Goal: Task Accomplishment & Management: Manage account settings

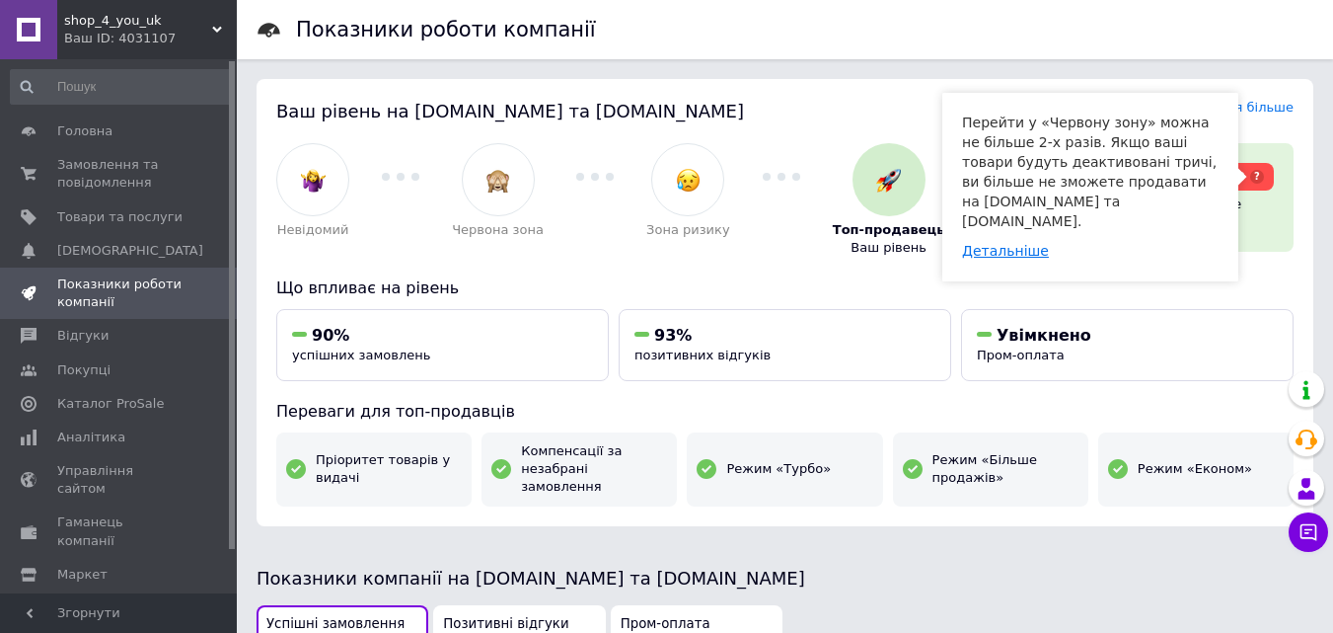
click at [992, 243] on link "Детальніше" at bounding box center [1005, 251] width 87 height 16
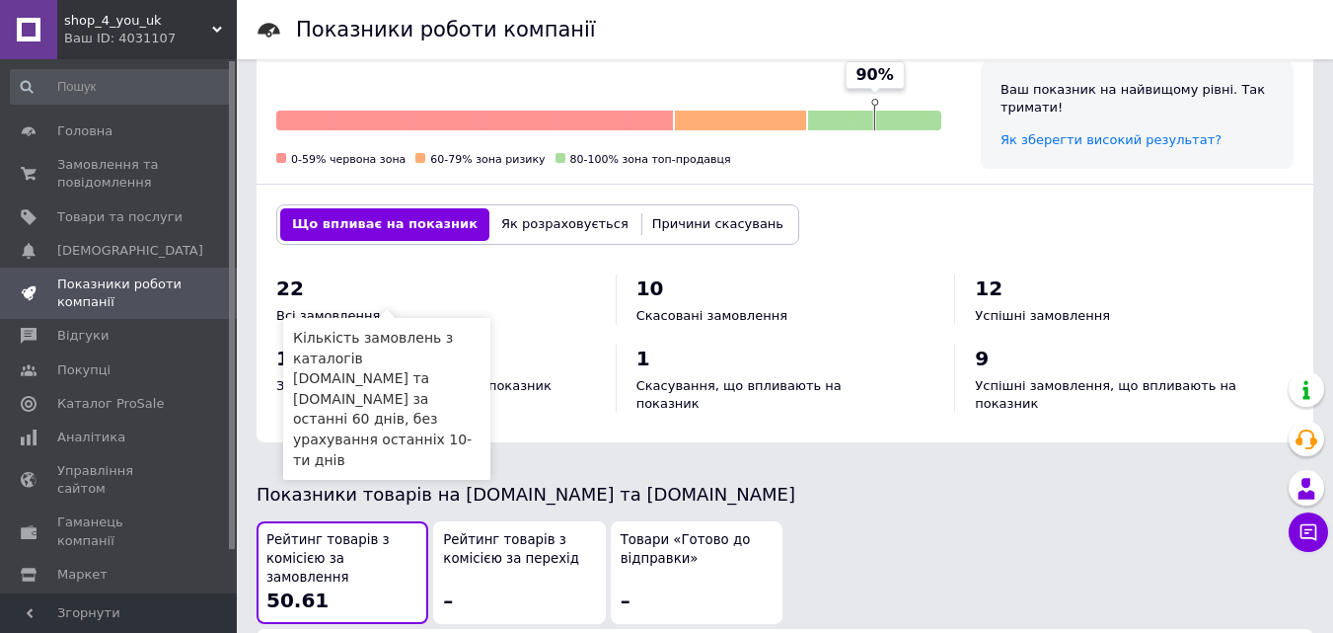
scroll to position [888, 0]
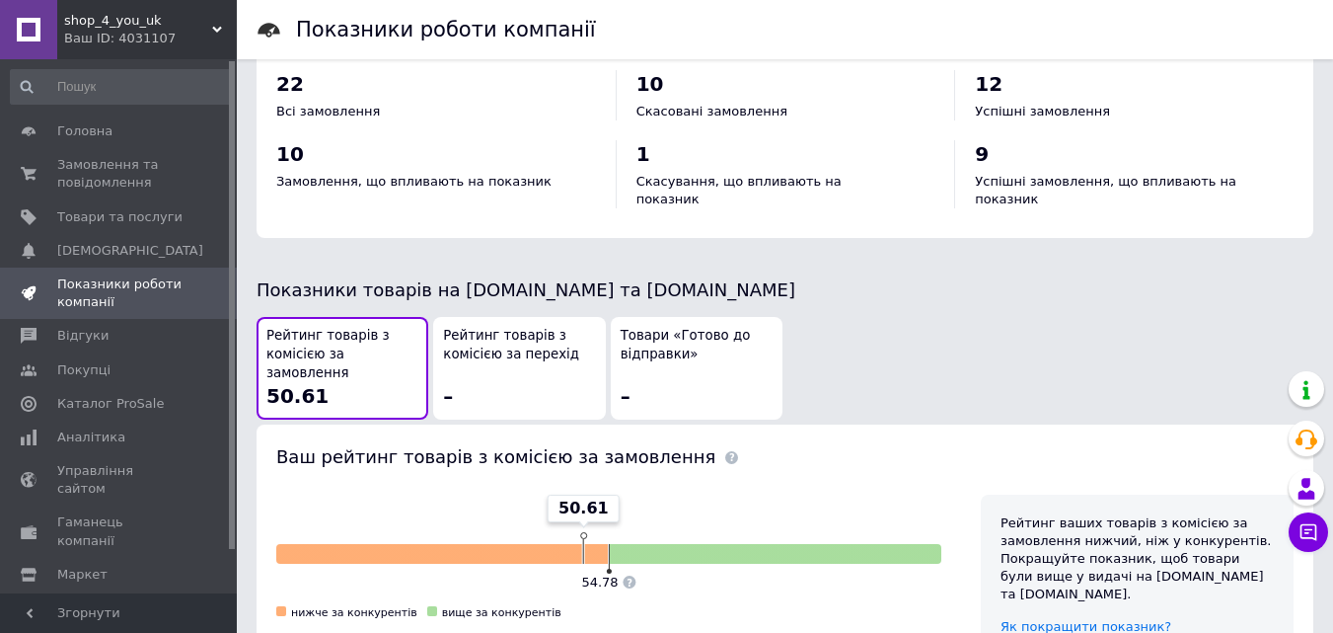
click at [664, 332] on span "Товари «Готово до відправки»" at bounding box center [697, 345] width 152 height 37
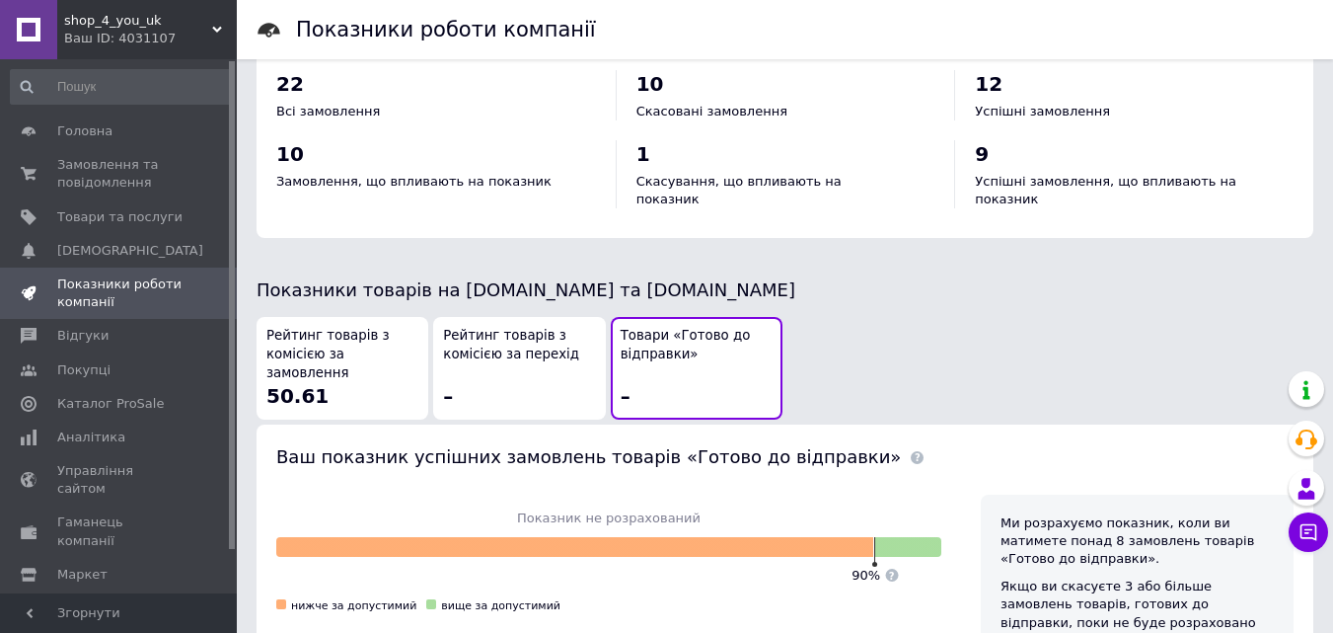
click at [464, 337] on span "Рейтинг товарів з комісією за перехід" at bounding box center [519, 345] width 152 height 37
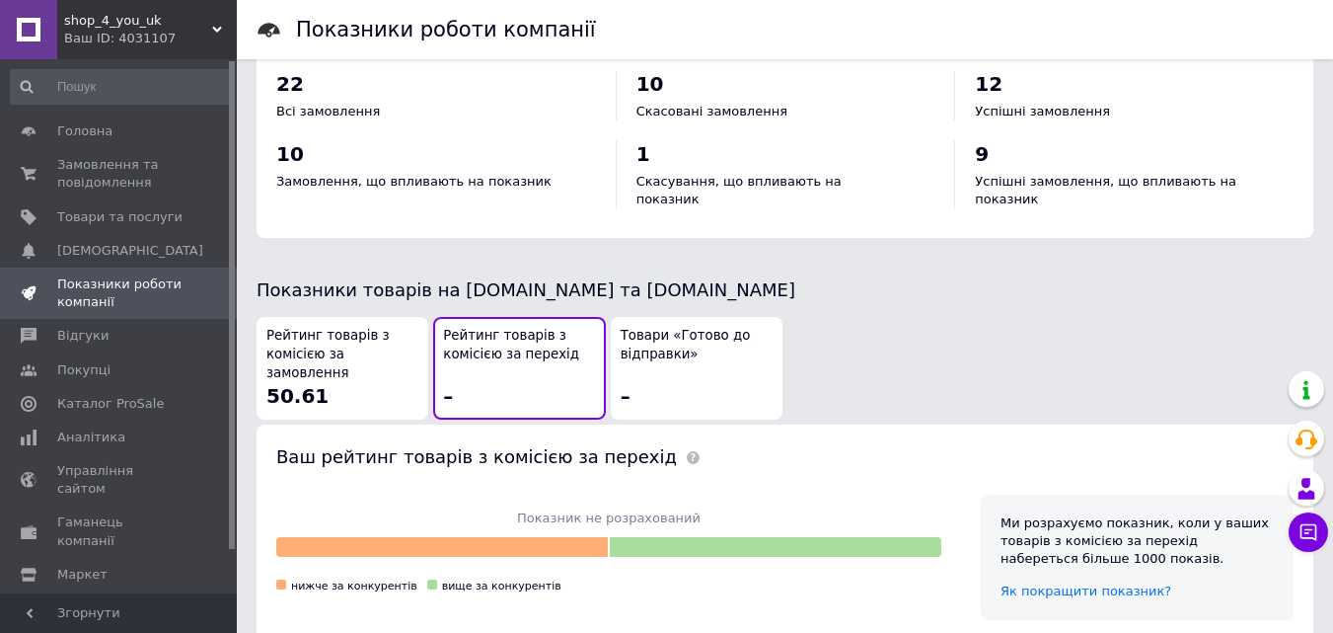
click at [366, 340] on span "Рейтинг товарів з комісією за замовлення" at bounding box center [342, 354] width 152 height 55
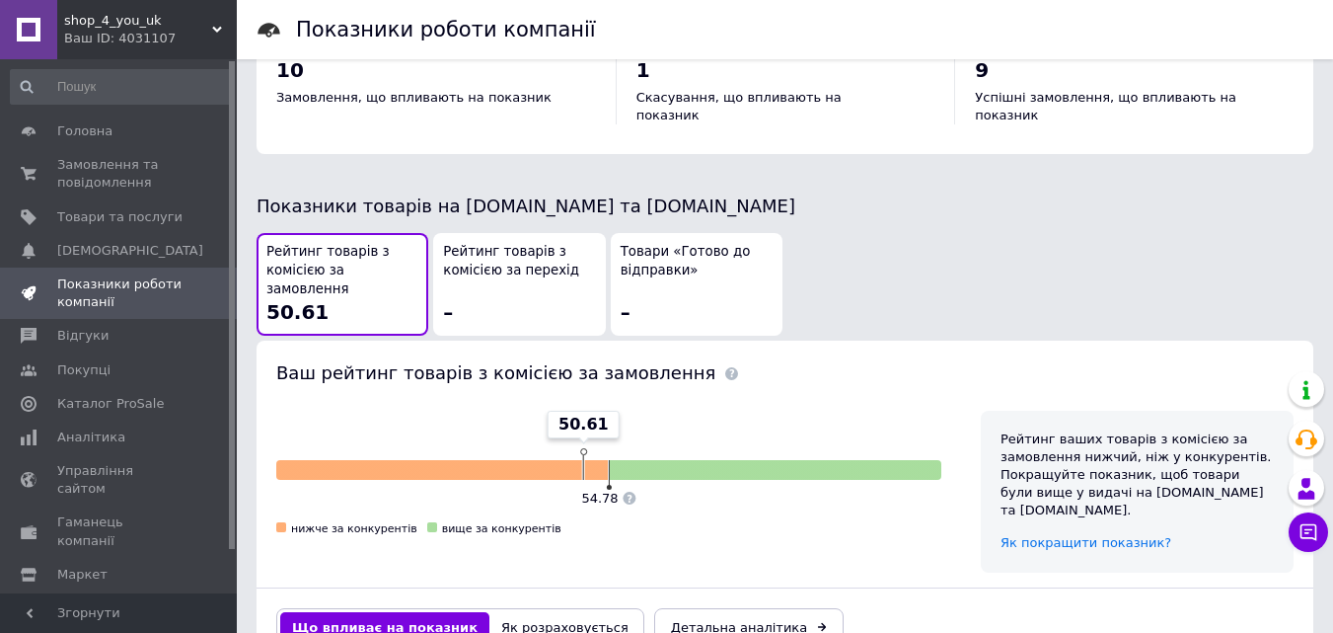
scroll to position [1152, 0]
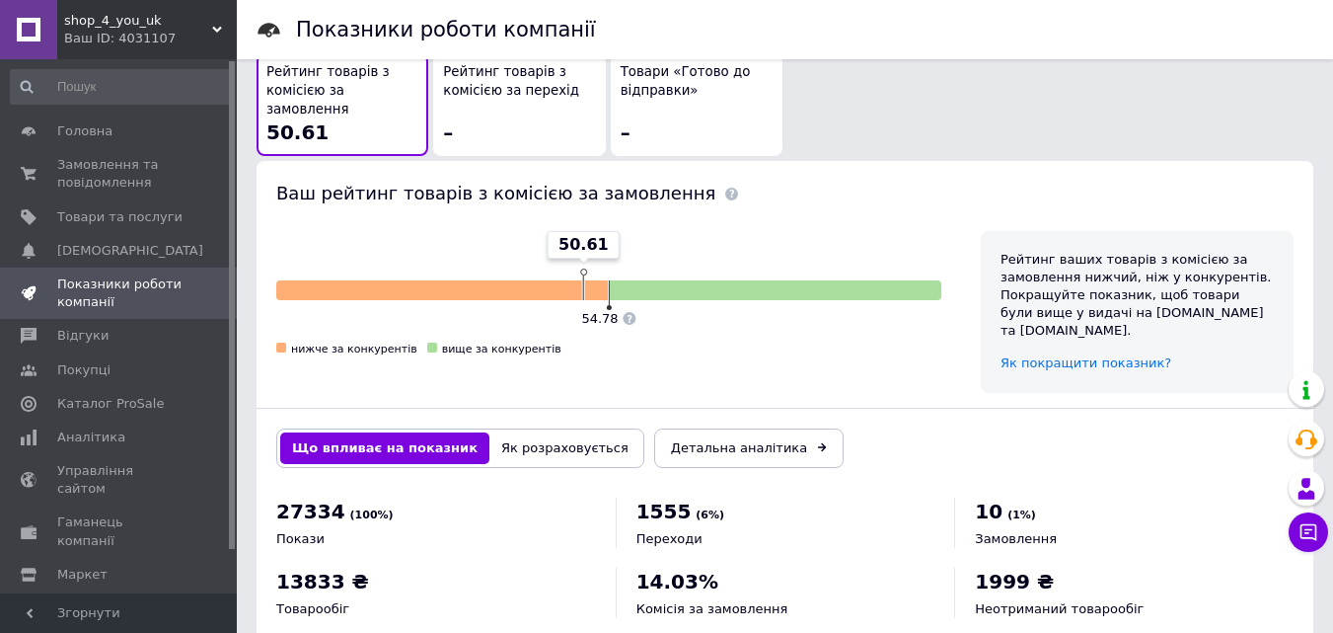
click at [566, 432] on button "Як розраховується" at bounding box center [564, 448] width 151 height 32
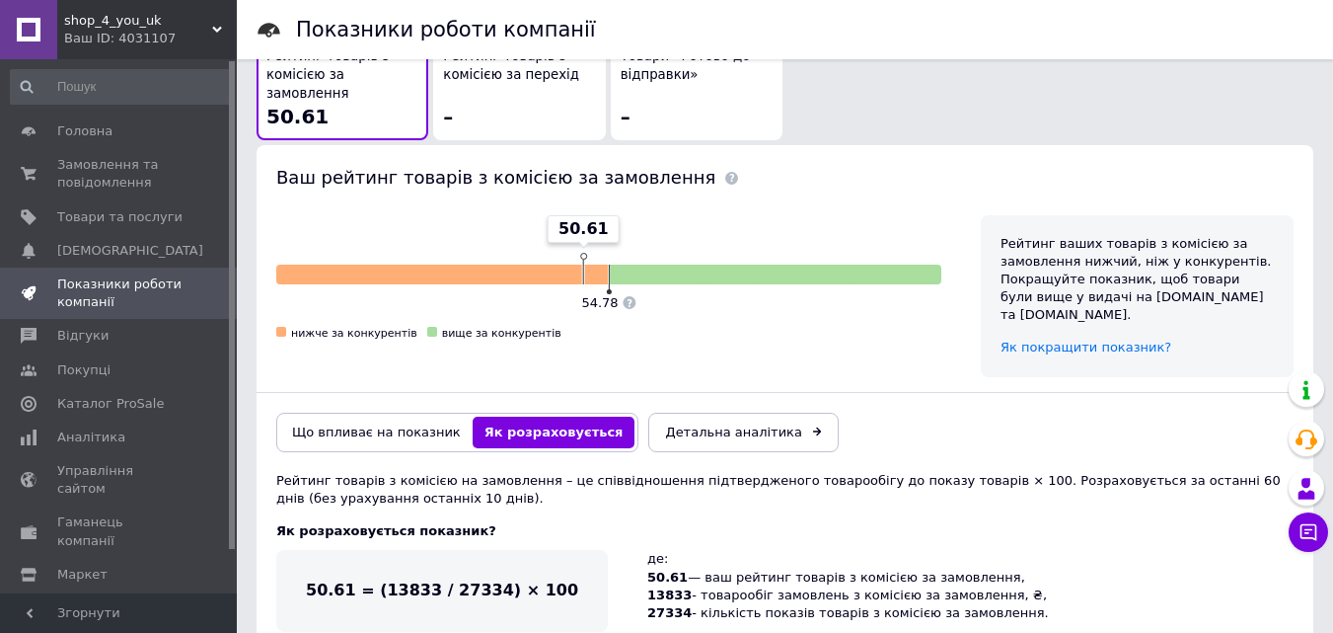
scroll to position [1171, 0]
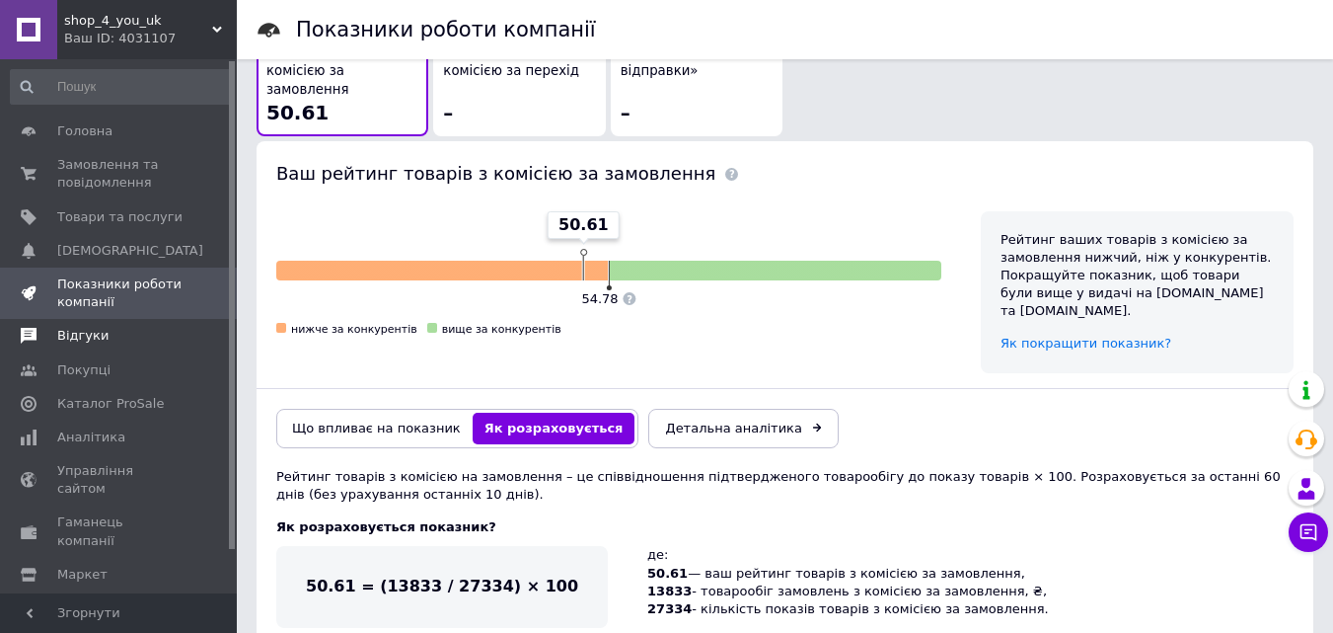
click at [86, 348] on link "Відгуки" at bounding box center [121, 336] width 243 height 34
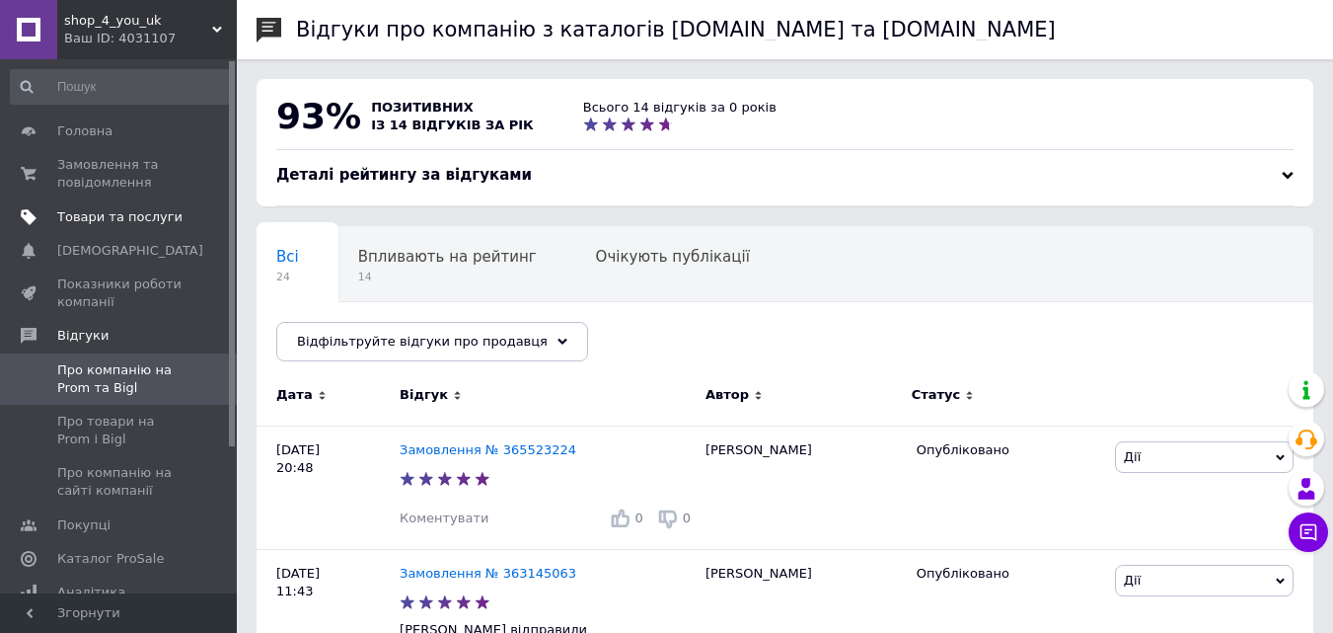
click at [104, 218] on span "Товари та послуги" at bounding box center [119, 217] width 125 height 18
